Goal: Task Accomplishment & Management: Manage account settings

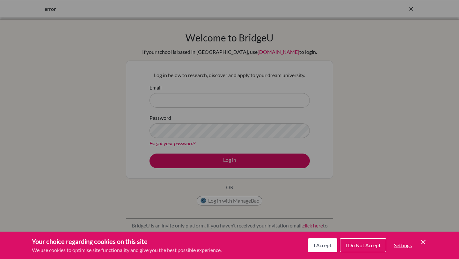
click at [326, 243] on span "I Accept" at bounding box center [322, 245] width 18 height 6
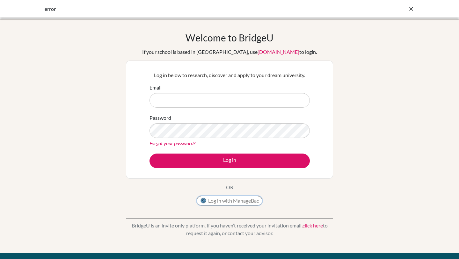
click at [232, 199] on button "Log in with ManageBac" at bounding box center [230, 201] width 66 height 10
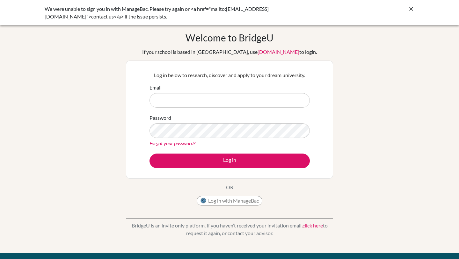
click at [245, 97] on input "Email" at bounding box center [229, 100] width 160 height 15
type input "c"
click at [239, 199] on button "Log in with ManageBac" at bounding box center [230, 201] width 66 height 10
click at [410, 9] on icon at bounding box center [411, 9] width 6 height 6
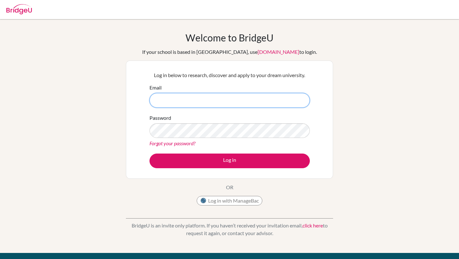
click at [174, 98] on input "Email" at bounding box center [229, 100] width 160 height 15
click at [167, 103] on input "Email" at bounding box center [229, 100] width 160 height 15
type input "cconnor@aisa.sch.ae"
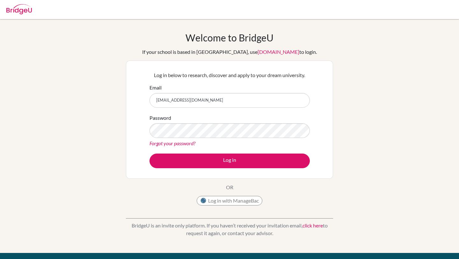
click at [174, 142] on link "Forgot your password?" at bounding box center [172, 143] width 46 height 6
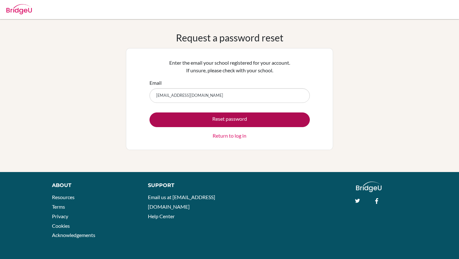
type input "[EMAIL_ADDRESS][DOMAIN_NAME]"
click at [221, 116] on button "Reset password" at bounding box center [229, 119] width 160 height 15
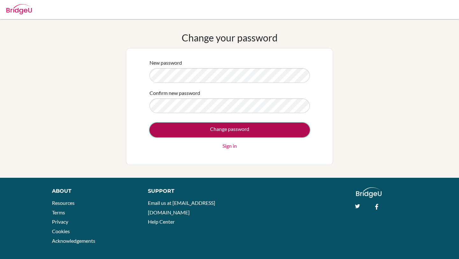
click at [212, 133] on input "Change password" at bounding box center [229, 130] width 160 height 15
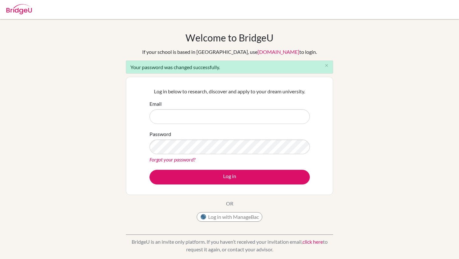
click at [203, 119] on input "Email" at bounding box center [229, 116] width 160 height 15
type input "[EMAIL_ADDRESS][DOMAIN_NAME]"
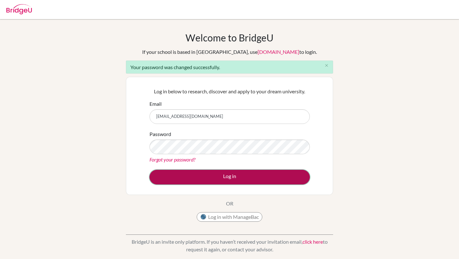
click at [215, 171] on button "Log in" at bounding box center [229, 177] width 160 height 15
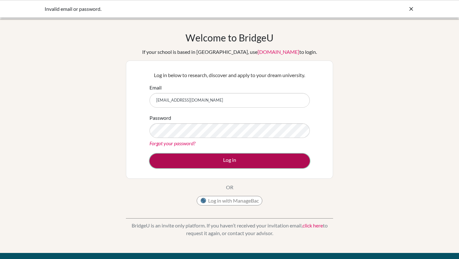
click at [221, 158] on button "Log in" at bounding box center [229, 161] width 160 height 15
